Goal: Information Seeking & Learning: Learn about a topic

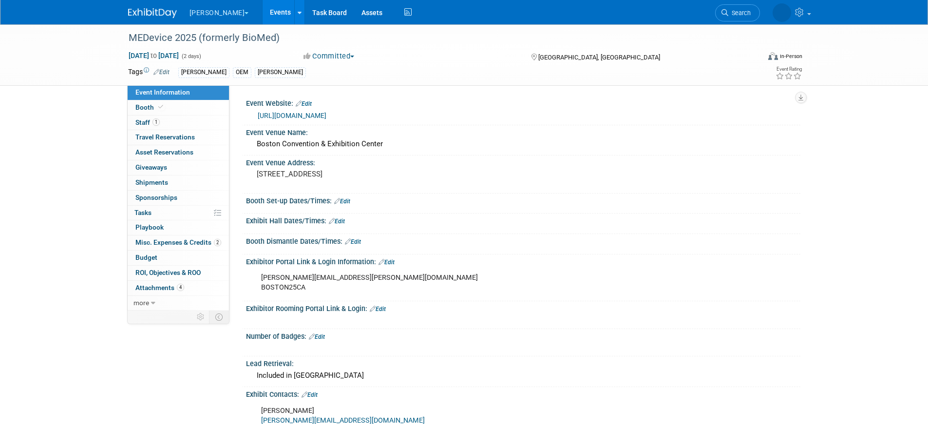
click at [262, 8] on link "Events" at bounding box center [280, 12] width 36 height 24
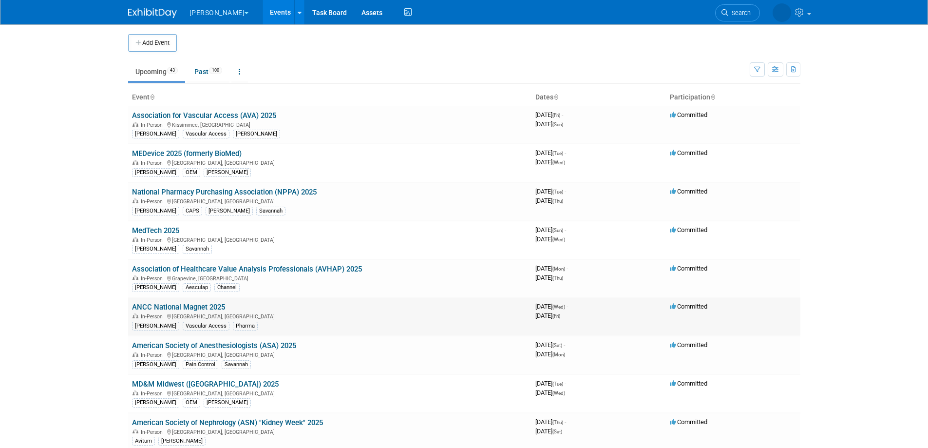
click at [210, 306] on link "ANCC National Magnet 2025" at bounding box center [178, 306] width 93 height 9
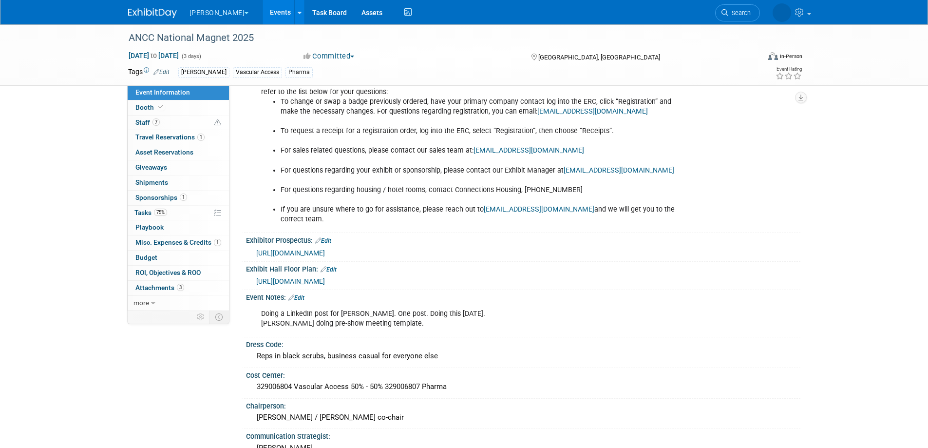
scroll to position [721, 0]
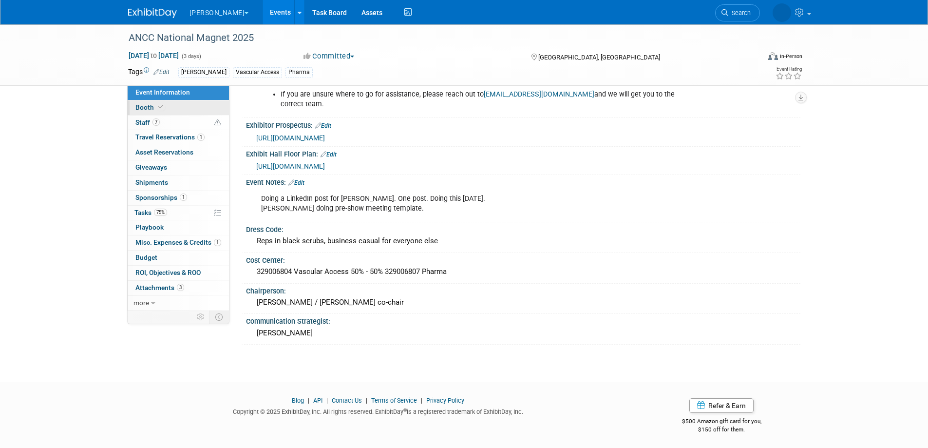
click at [140, 105] on span "Booth" at bounding box center [150, 107] width 30 height 8
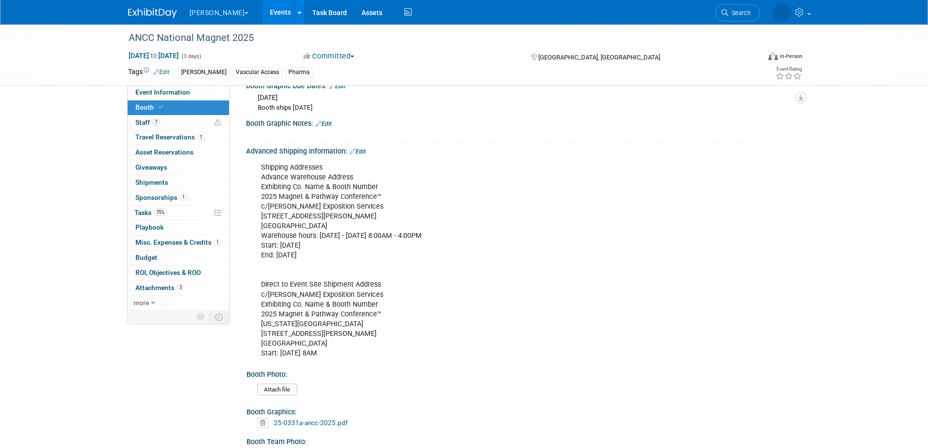
scroll to position [450, 0]
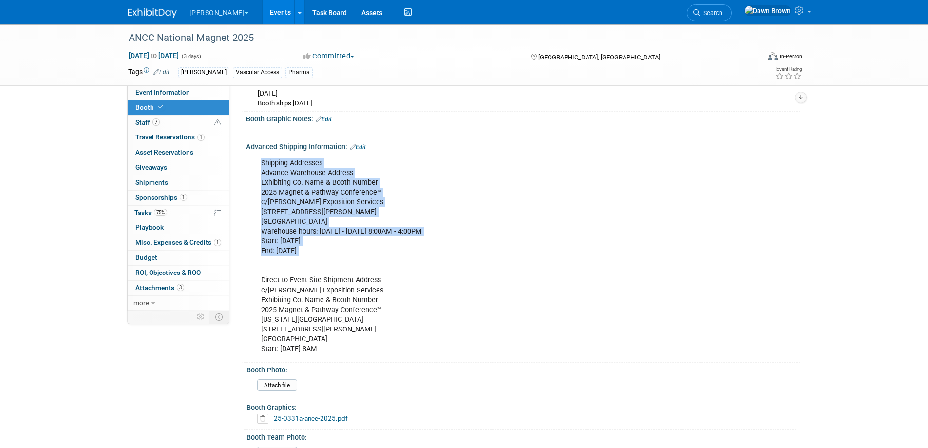
drag, startPoint x: 262, startPoint y: 162, endPoint x: 448, endPoint y: 257, distance: 208.9
click at [448, 257] on div "Shipping Addresses Advance Warehouse Address Exhibiting Co. Name & Booth Number…" at bounding box center [473, 255] width 439 height 205
click at [551, 160] on div "Shipping Addresses Advance Warehouse Address Exhibiting Co. Name & Booth Number…" at bounding box center [473, 255] width 439 height 205
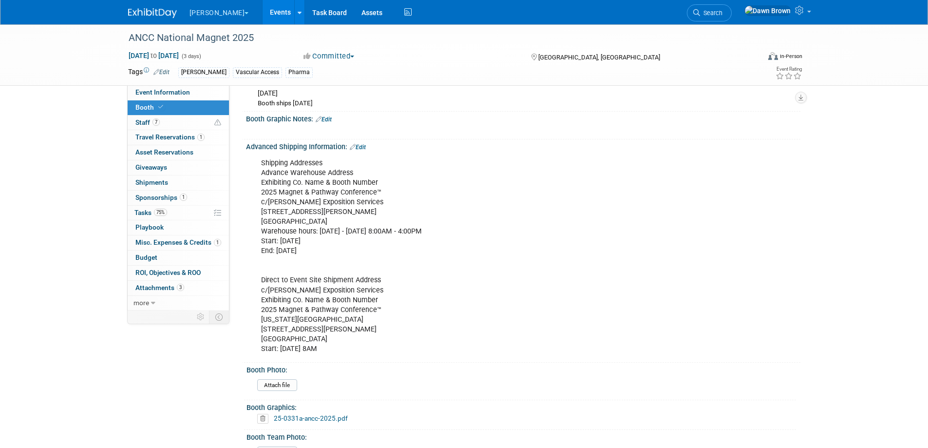
click at [262, 12] on link "Events" at bounding box center [280, 12] width 36 height 24
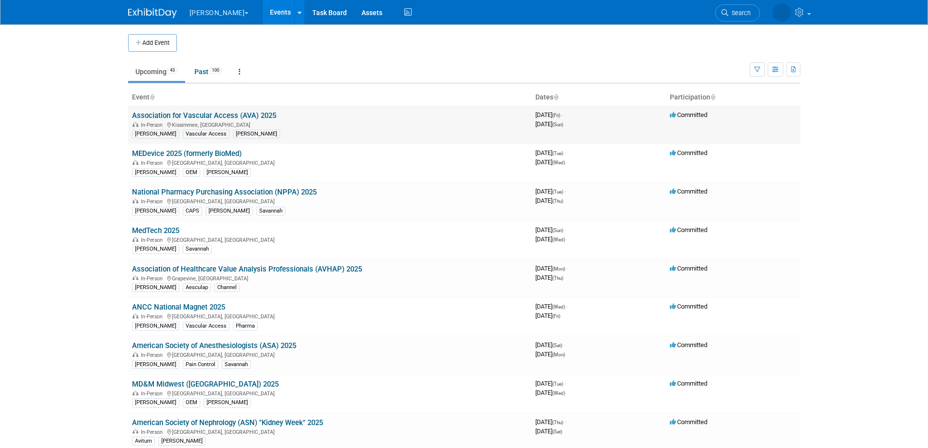
click at [268, 114] on link "Association for Vascular Access (AVA) 2025" at bounding box center [204, 115] width 144 height 9
